Goal: Information Seeking & Learning: Find specific fact

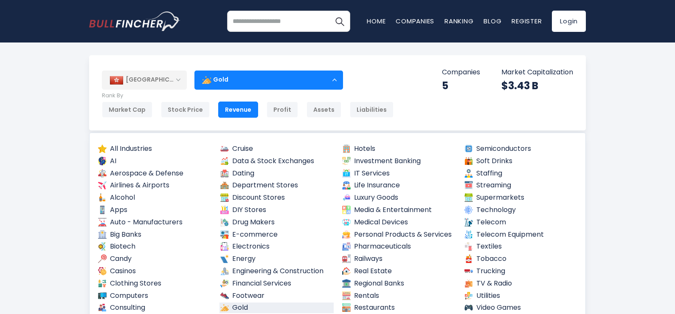
click at [223, 88] on div "Gold" at bounding box center [268, 80] width 149 height 20
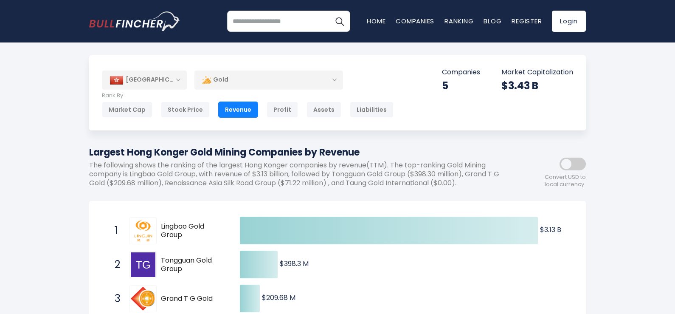
scroll to position [85, 0]
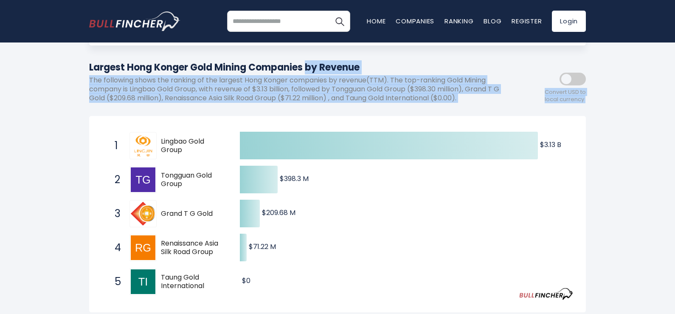
click at [160, 139] on div "[GEOGRAPHIC_DATA] Entire World 30,373 [GEOGRAPHIC_DATA] [GEOGRAPHIC_DATA]" at bounding box center [337, 273] width 509 height 607
click at [61, 131] on div "[GEOGRAPHIC_DATA] Entire World 30,373 [GEOGRAPHIC_DATA] 3,966" at bounding box center [337, 295] width 675 height 650
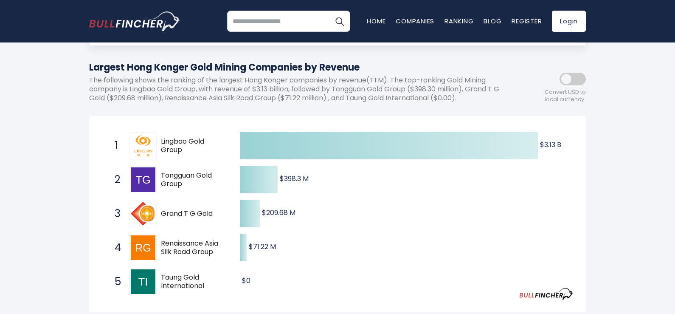
drag, startPoint x: 171, startPoint y: 143, endPoint x: 156, endPoint y: 135, distance: 17.9
click at [218, 154] on span "Lingbao Gold Group" at bounding box center [193, 146] width 64 height 18
drag, startPoint x: 154, startPoint y: 133, endPoint x: 181, endPoint y: 171, distance: 46.6
click at [102, 129] on div "1 Lingbao Gold Group [DOMAIN_NAME] 2 Tongguan Gold Group [DOMAIN_NAME] 3 Grand …" at bounding box center [102, 129] width 0 height 0
drag, startPoint x: 184, startPoint y: 150, endPoint x: 171, endPoint y: 273, distance: 123.3
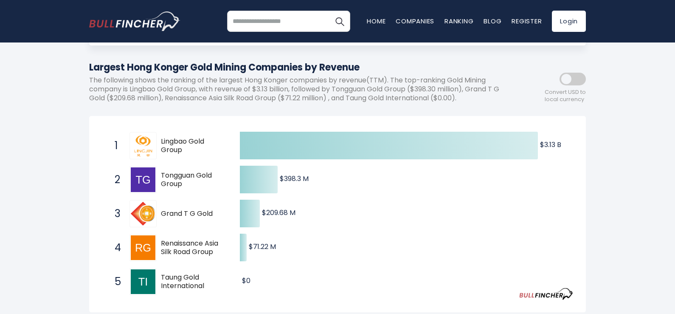
click at [102, 129] on div "1 Lingbao Gold Group [DOMAIN_NAME] 2 Tongguan Gold Group [DOMAIN_NAME] 3 Grand …" at bounding box center [102, 129] width 0 height 0
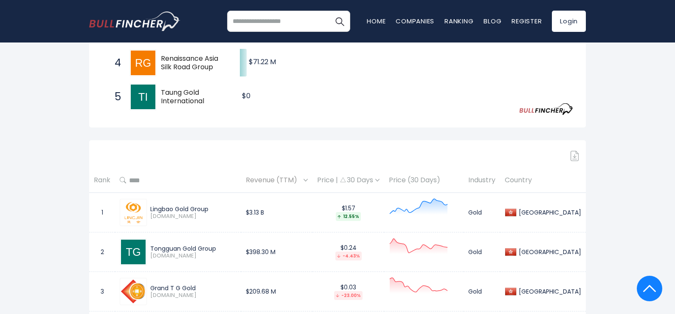
scroll to position [297, 0]
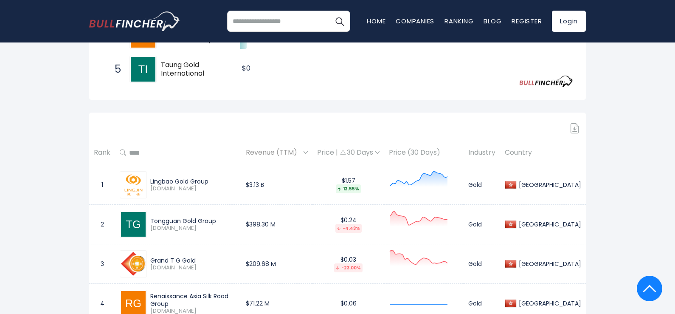
drag, startPoint x: 229, startPoint y: 185, endPoint x: 205, endPoint y: 160, distance: 34.6
click at [157, 176] on div "Lingbao Gold Group [DOMAIN_NAME]" at bounding box center [178, 184] width 117 height 27
click at [225, 149] on input "text" at bounding box center [181, 152] width 110 height 15
drag, startPoint x: 214, startPoint y: 177, endPoint x: 180, endPoint y: 176, distance: 34.0
click at [149, 177] on div "Lingbao Gold Group [DOMAIN_NAME]" at bounding box center [192, 184] width 90 height 15
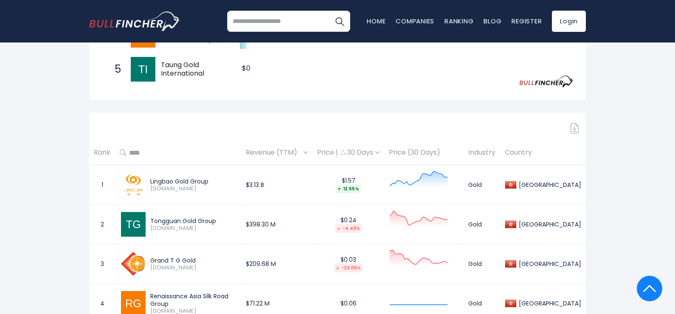
click at [174, 219] on div "Tongguan Gold Group" at bounding box center [193, 221] width 86 height 8
click at [177, 258] on div "Grand T G Gold" at bounding box center [193, 260] width 86 height 8
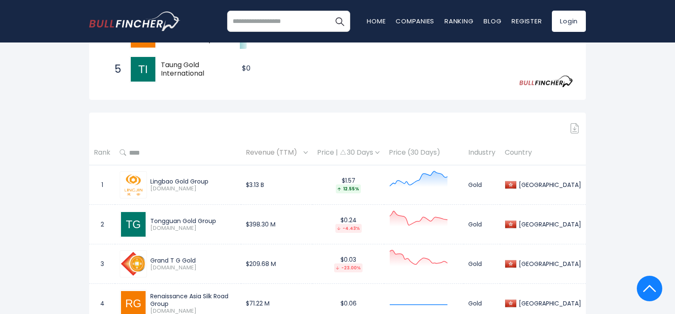
click at [55, 207] on div "[GEOGRAPHIC_DATA] Entire World 30,373 [GEOGRAPHIC_DATA] 3,966" at bounding box center [337, 83] width 675 height 650
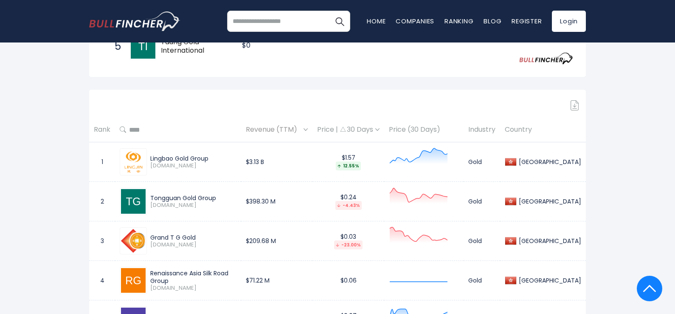
scroll to position [340, 0]
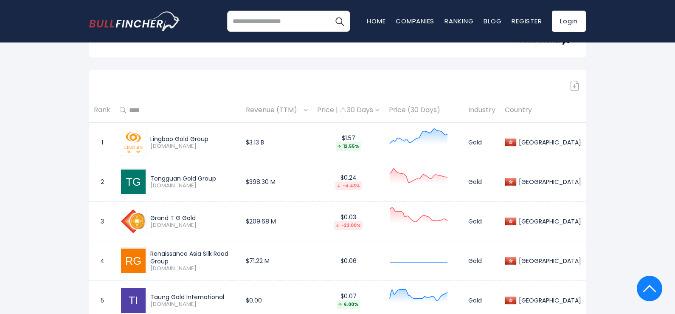
click at [185, 215] on div "Grand T G Gold" at bounding box center [193, 218] width 86 height 8
click at [164, 211] on div "Grand T G Gold [DOMAIN_NAME]" at bounding box center [178, 221] width 117 height 27
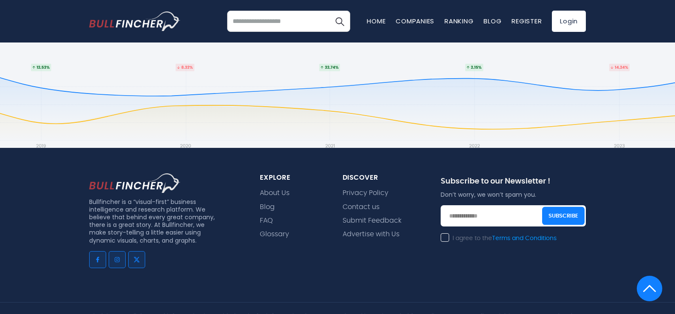
scroll to position [679, 0]
